Goal: Check status

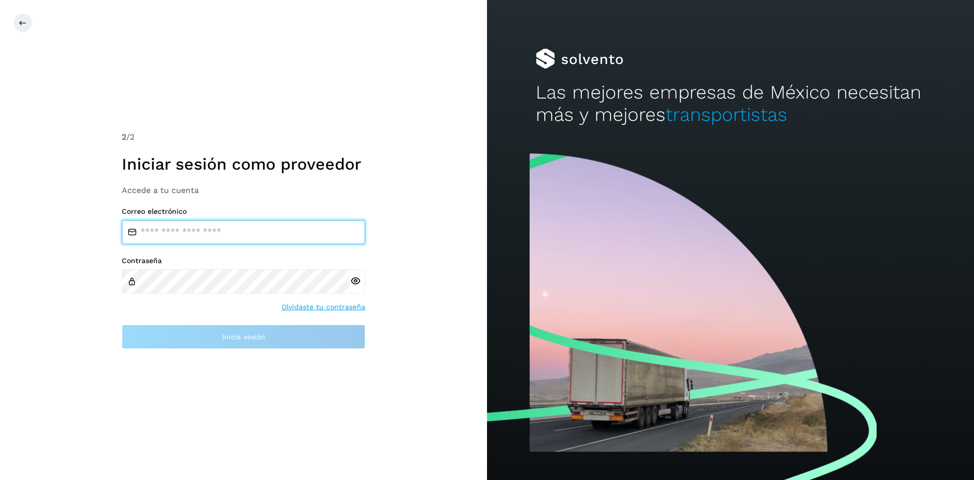
click at [232, 223] on input "email" at bounding box center [244, 232] width 244 height 24
type input "**********"
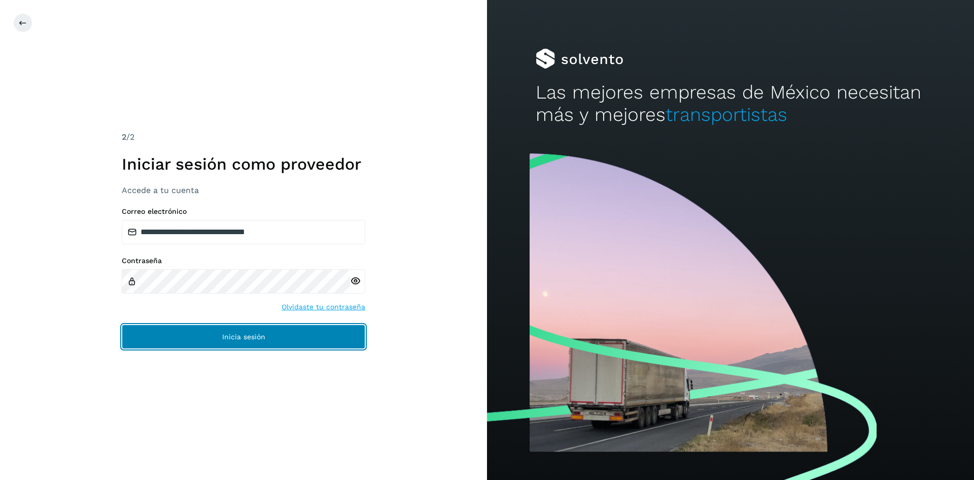
click at [306, 337] on button "Inicia sesión" at bounding box center [244, 336] width 244 height 24
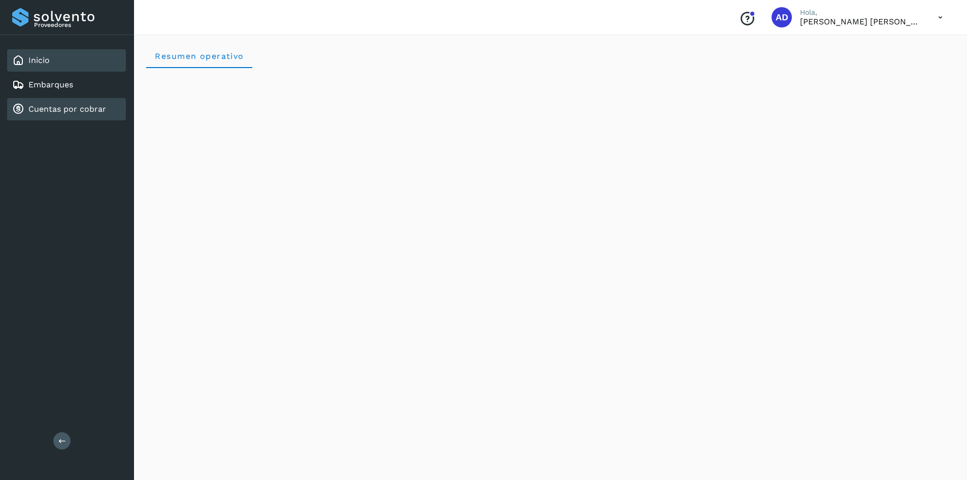
click at [58, 108] on link "Cuentas por cobrar" at bounding box center [67, 109] width 78 height 10
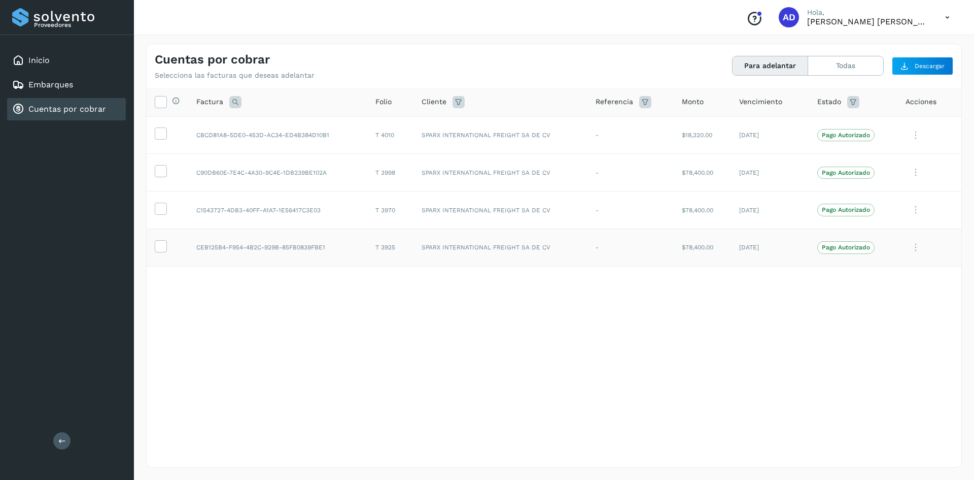
click at [917, 246] on icon at bounding box center [916, 247] width 20 height 21
click at [668, 350] on div at bounding box center [487, 240] width 974 height 480
click at [847, 72] on button "Todas" at bounding box center [845, 65] width 75 height 19
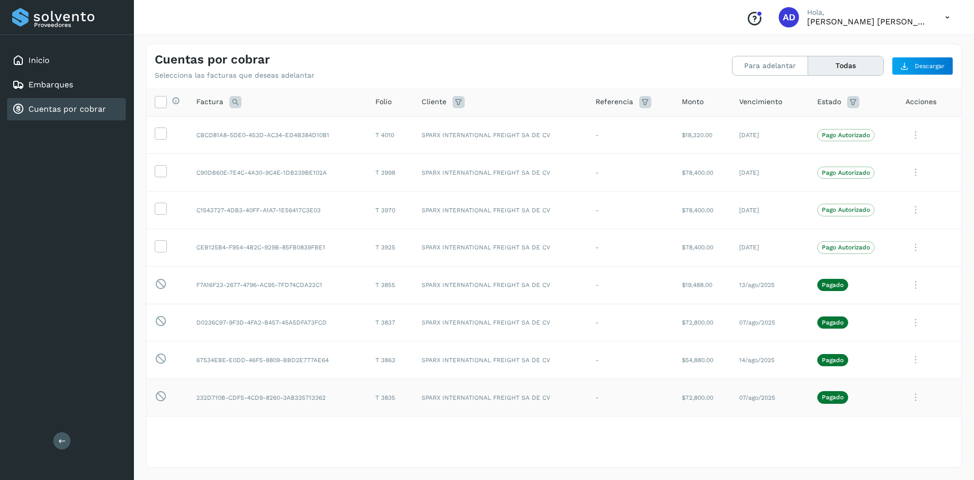
click at [913, 396] on icon at bounding box center [916, 397] width 20 height 21
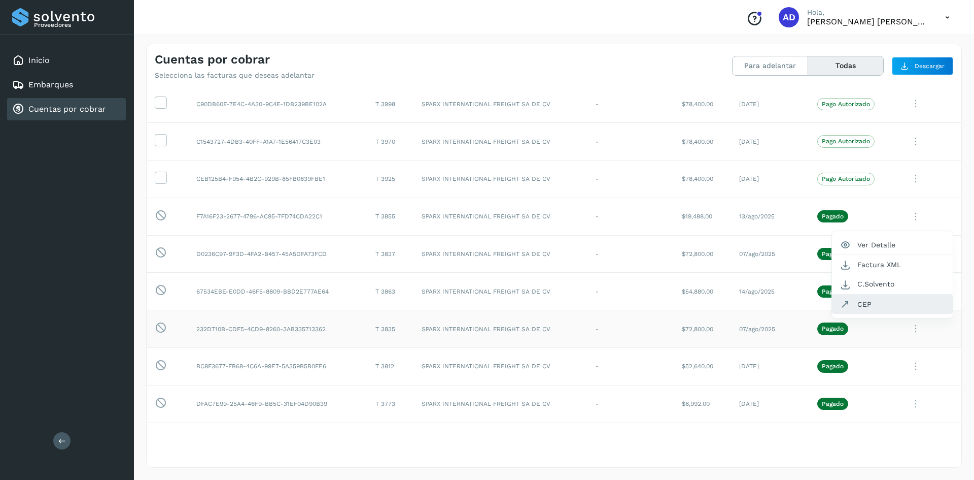
click at [886, 303] on button "CEP" at bounding box center [892, 303] width 121 height 19
click at [69, 112] on link "Cuentas por cobrar" at bounding box center [67, 109] width 78 height 10
click at [774, 69] on button "Para adelantar" at bounding box center [771, 65] width 76 height 19
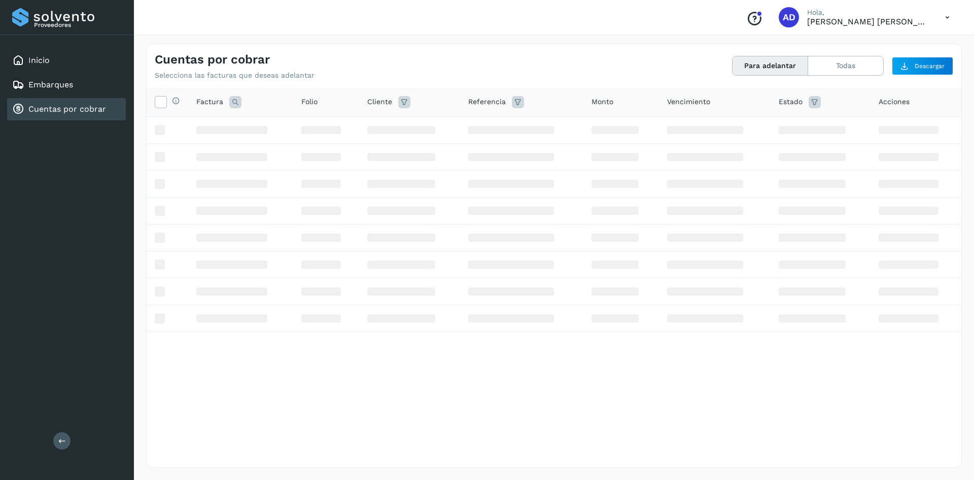
scroll to position [0, 0]
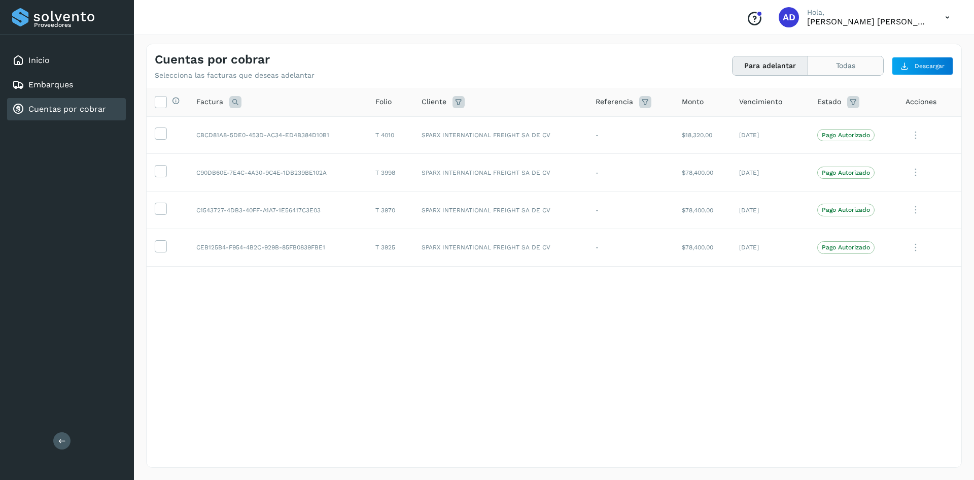
click at [854, 66] on button "Todas" at bounding box center [845, 65] width 75 height 19
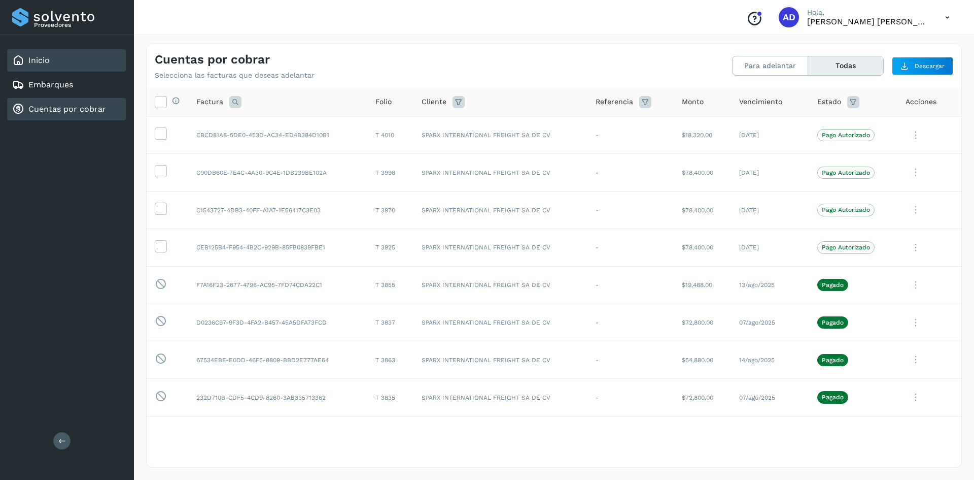
click at [52, 62] on div "Inicio" at bounding box center [66, 60] width 119 height 22
